Goal: Register for event/course

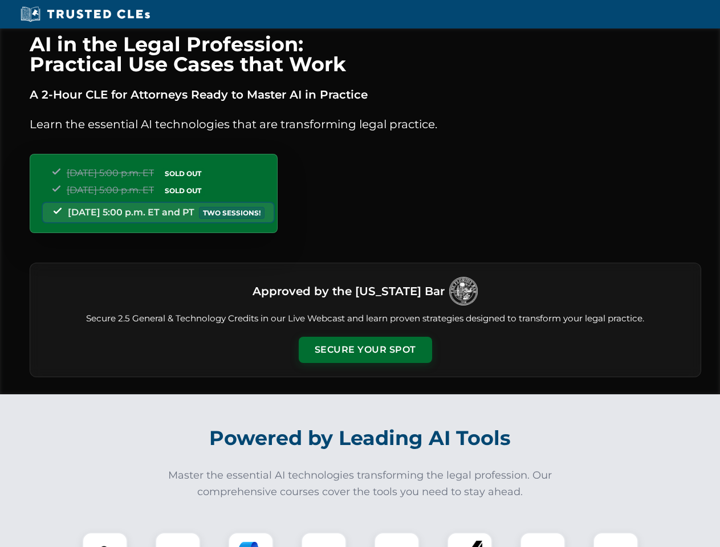
click at [365, 350] on button "Secure Your Spot" at bounding box center [365, 350] width 133 height 26
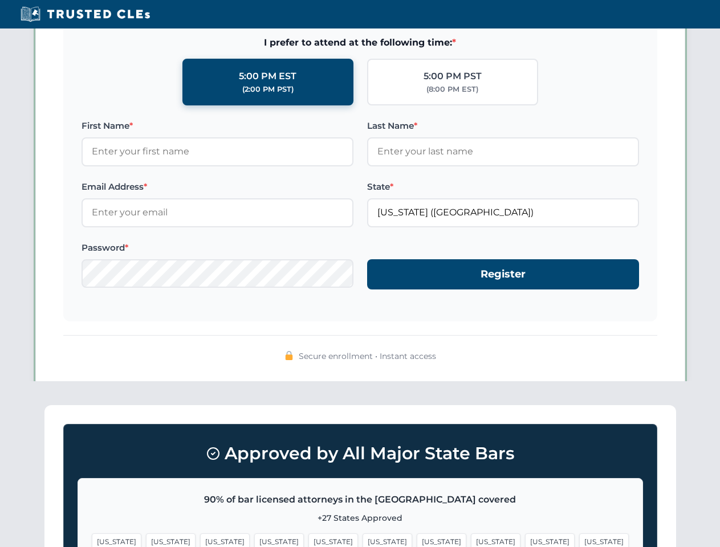
click at [417, 540] on span "[US_STATE]" at bounding box center [442, 542] width 50 height 17
click at [525, 540] on span "[US_STATE]" at bounding box center [550, 542] width 50 height 17
